Goal: Task Accomplishment & Management: Use online tool/utility

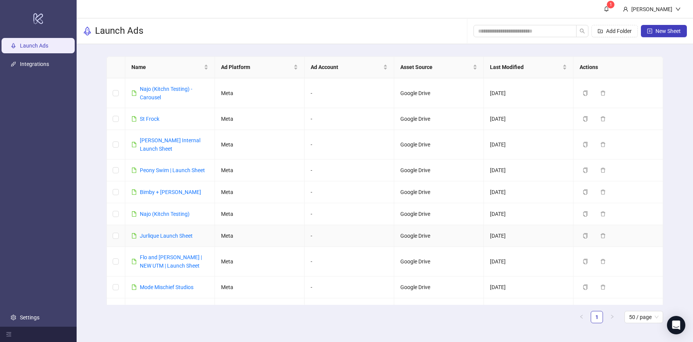
scroll to position [147, 0]
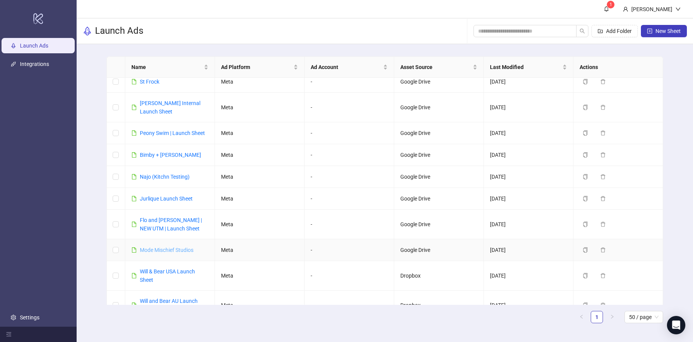
click at [156, 247] on link "Mode Mischief Studios" at bounding box center [167, 250] width 54 height 6
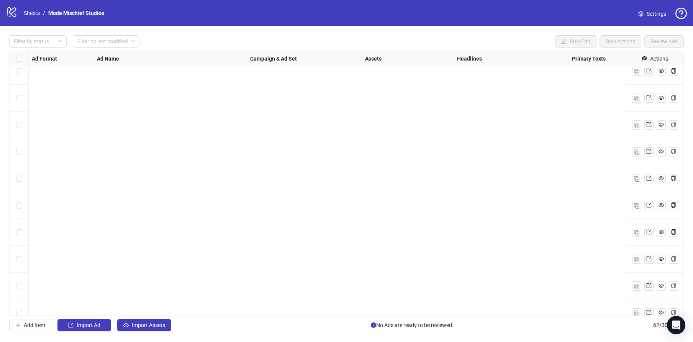
scroll to position [1414, 0]
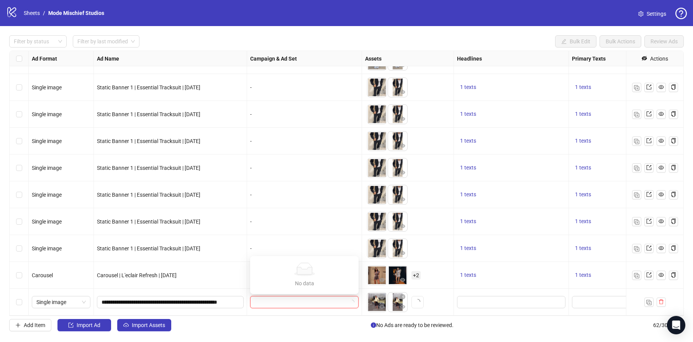
click at [286, 303] on input "search" at bounding box center [301, 301] width 92 height 11
